Goal: Check status: Check status

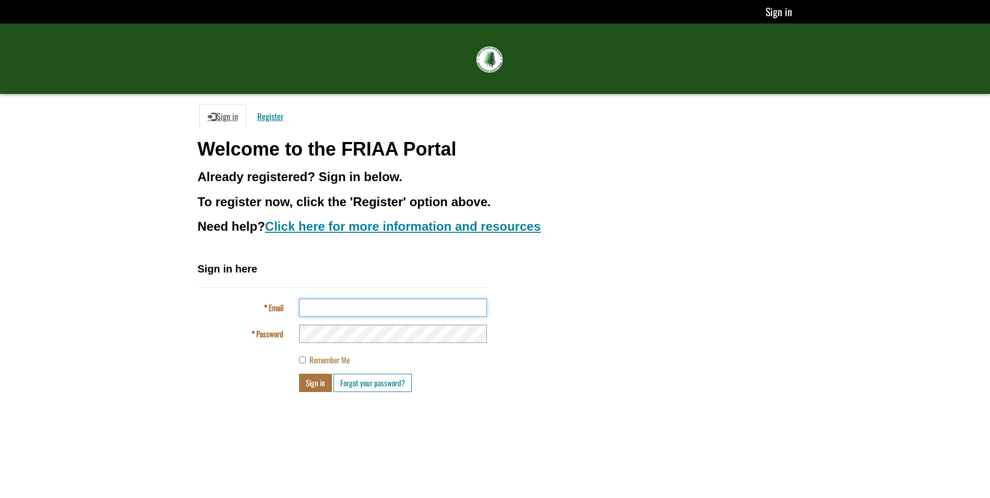
click at [352, 303] on input "Email" at bounding box center [393, 308] width 188 height 18
type input "**********"
click at [318, 386] on button "Sign in" at bounding box center [315, 383] width 33 height 18
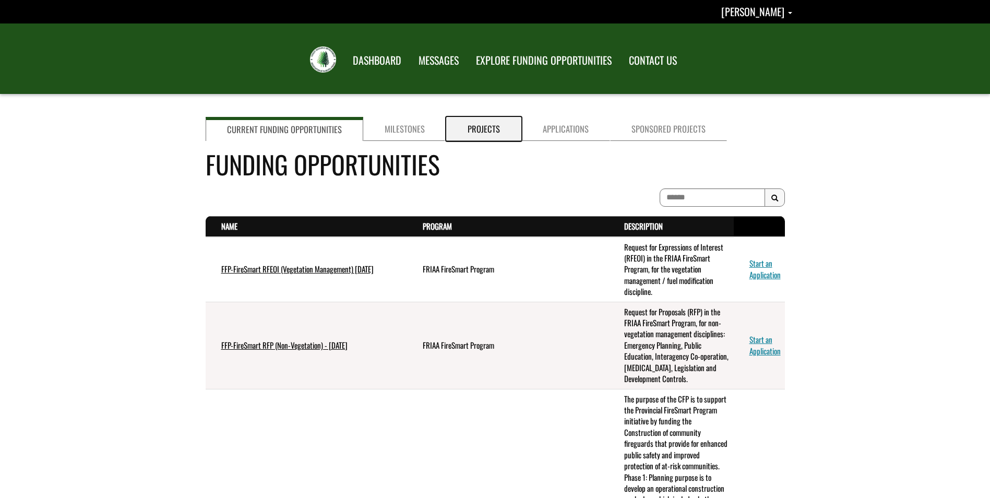
click at [476, 123] on link "Projects" at bounding box center [483, 129] width 75 height 24
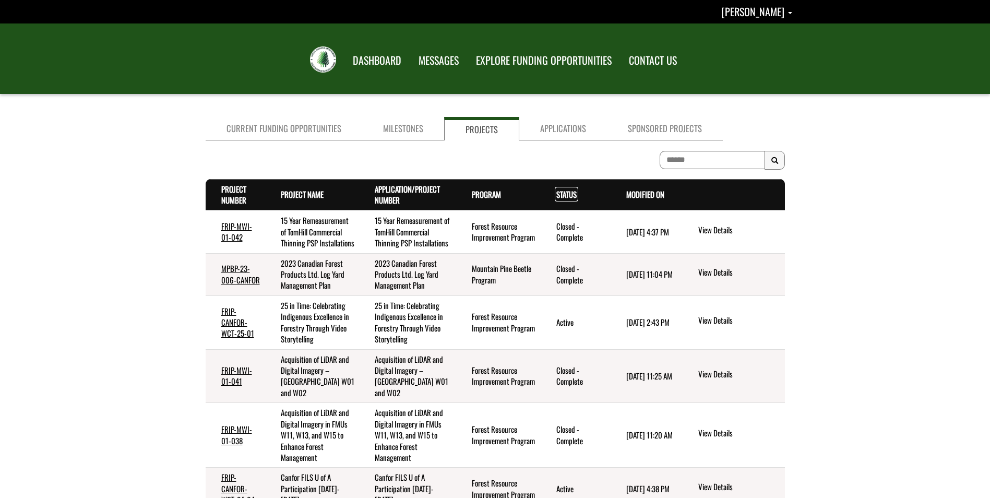
click at [564, 190] on link "Status . sort descending" at bounding box center [567, 193] width 20 height 11
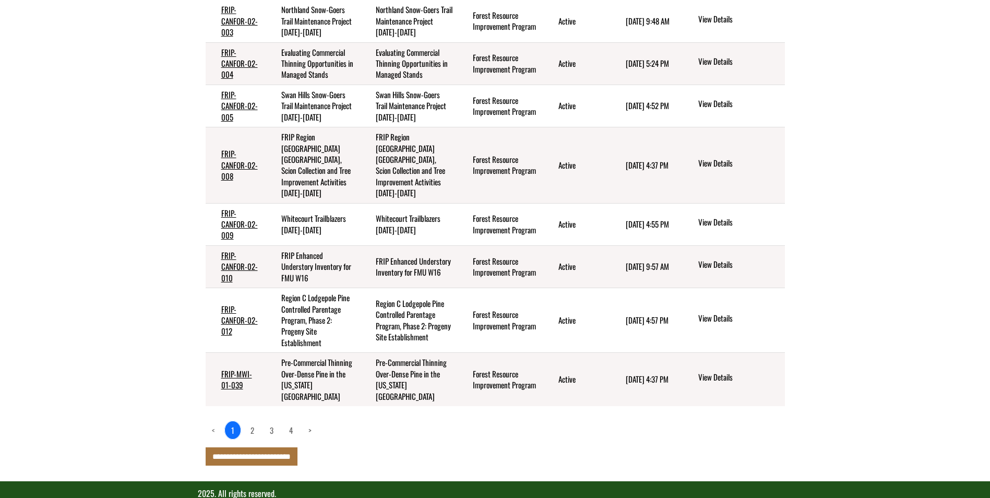
scroll to position [313, 0]
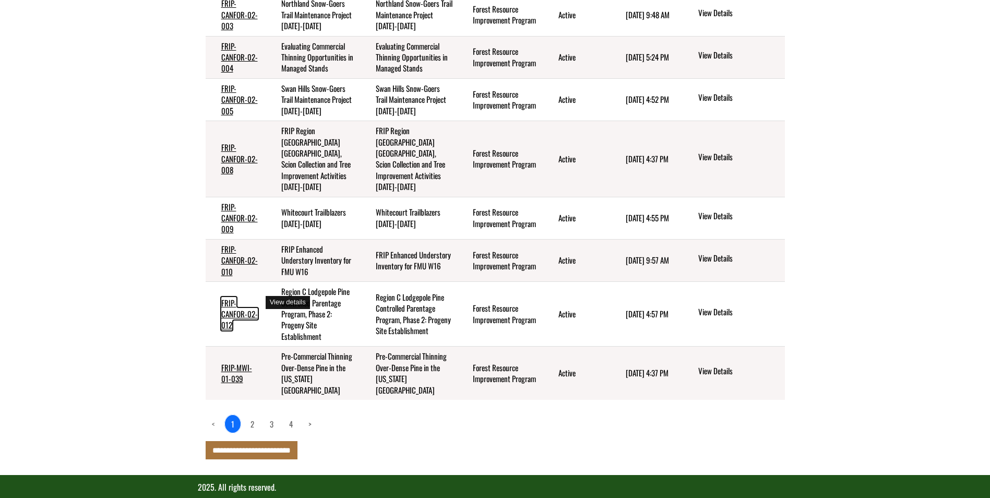
click at [243, 299] on link "FRIP-CANFOR-02-012" at bounding box center [239, 314] width 37 height 34
